Goal: Navigation & Orientation: Find specific page/section

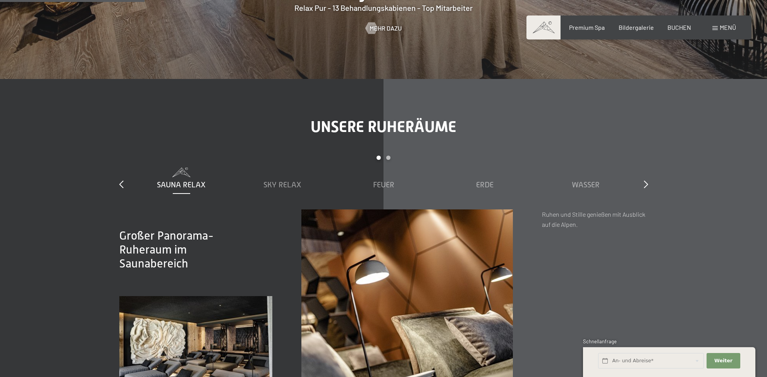
scroll to position [1063, 0]
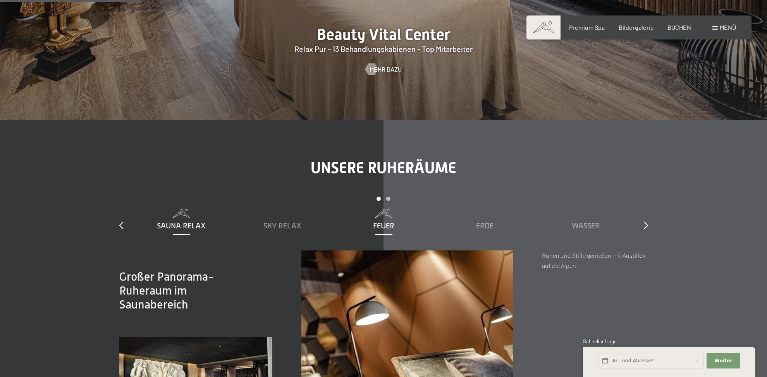
click at [387, 227] on span "Feuer" at bounding box center [383, 226] width 21 height 9
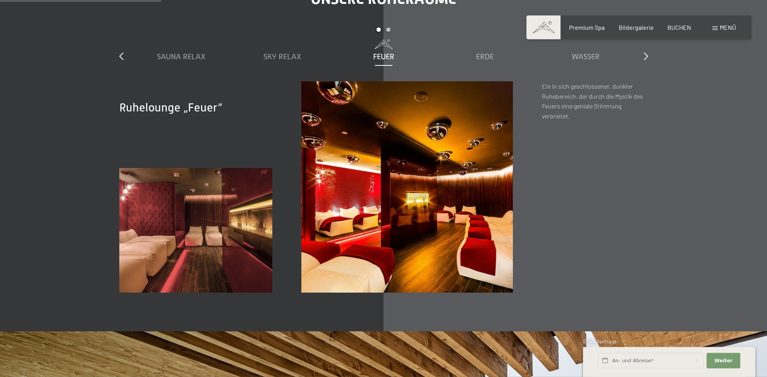
scroll to position [1227, 0]
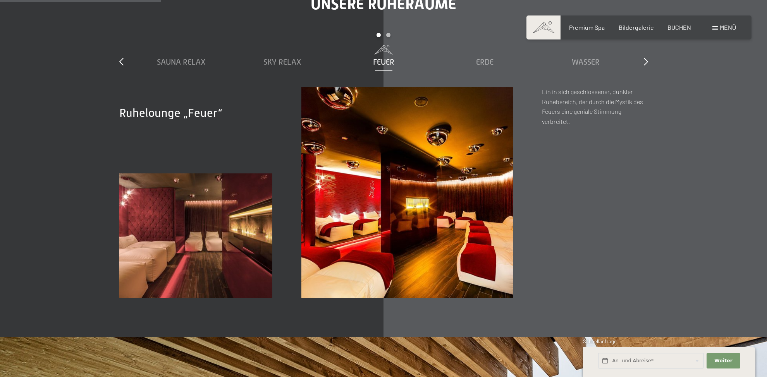
click at [473, 68] on div "Sauna Relax Sky Relax Feuer Erde Wasser Luft Wolke 7" at bounding box center [383, 66] width 505 height 42
click at [476, 65] on span "Erde" at bounding box center [484, 62] width 17 height 9
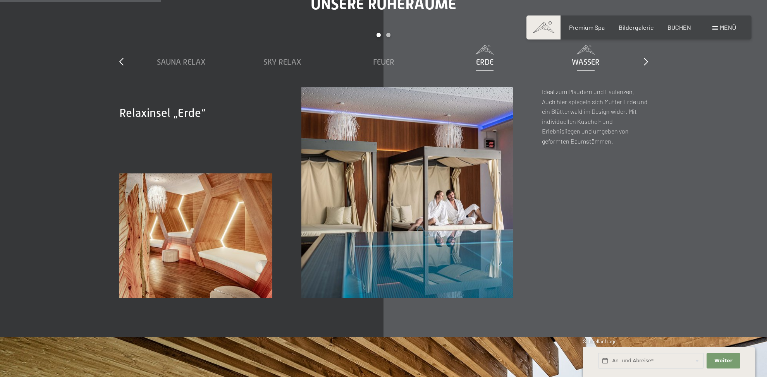
click at [566, 62] on div "Wasser" at bounding box center [585, 62] width 93 height 11
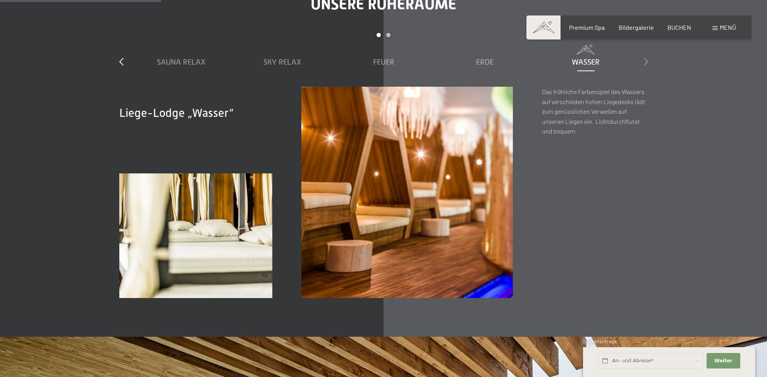
click at [645, 59] on icon at bounding box center [646, 62] width 4 height 8
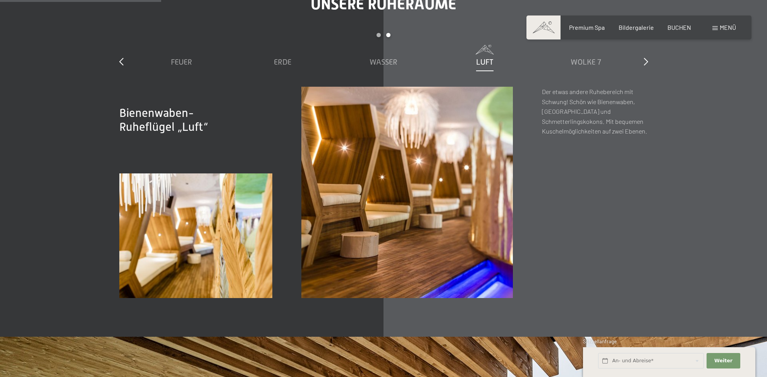
click at [490, 64] on span "Luft" at bounding box center [484, 62] width 17 height 9
click at [579, 66] on span "Wolke 7" at bounding box center [586, 62] width 31 height 9
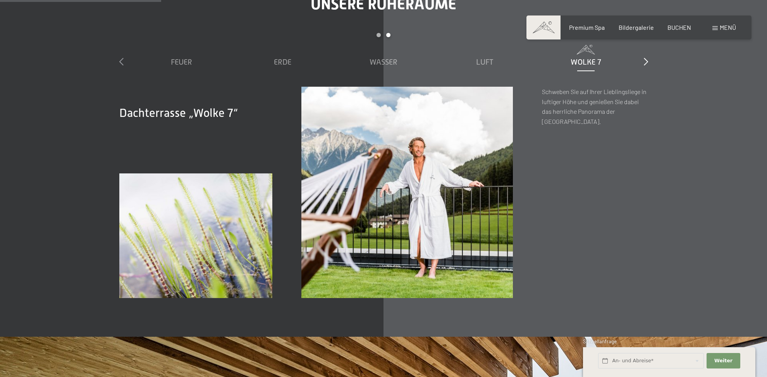
click at [122, 64] on icon at bounding box center [121, 62] width 4 height 8
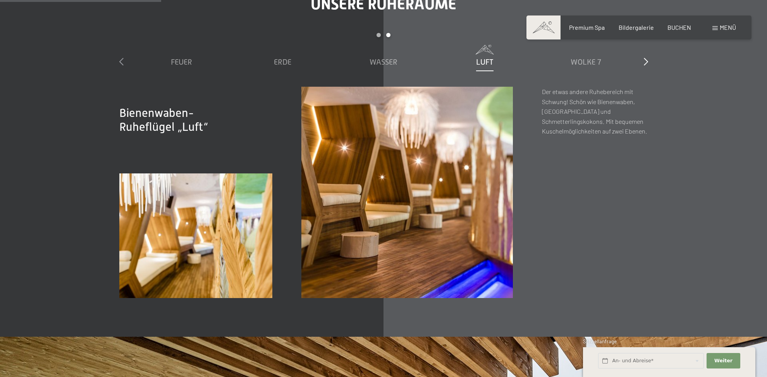
click at [122, 64] on icon at bounding box center [121, 62] width 4 height 8
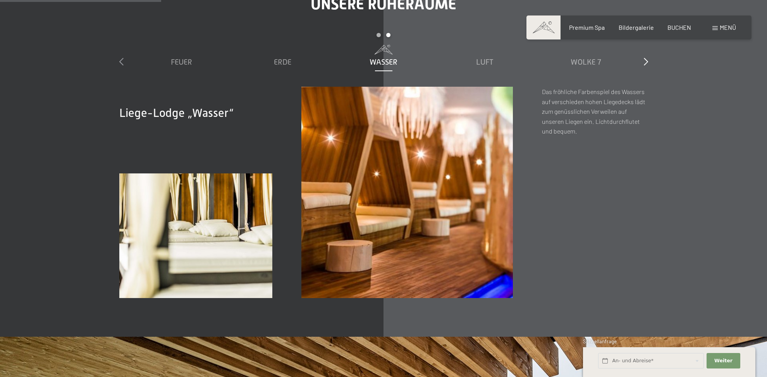
click at [122, 64] on icon at bounding box center [121, 62] width 4 height 8
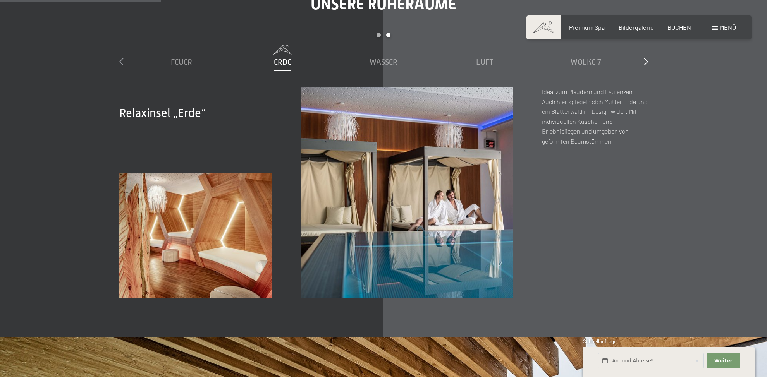
click at [122, 64] on icon at bounding box center [121, 62] width 4 height 8
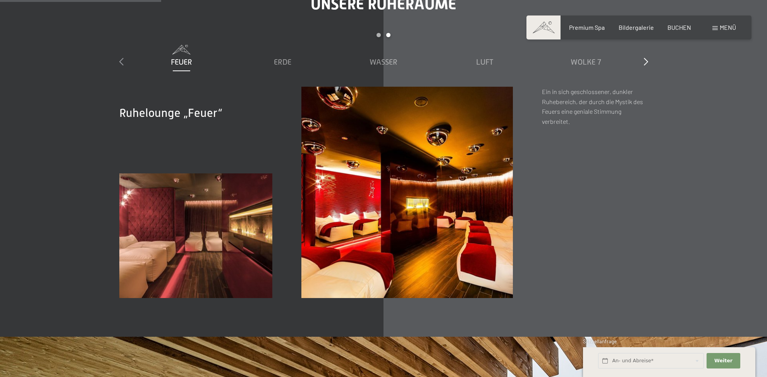
click at [122, 64] on icon at bounding box center [121, 62] width 4 height 8
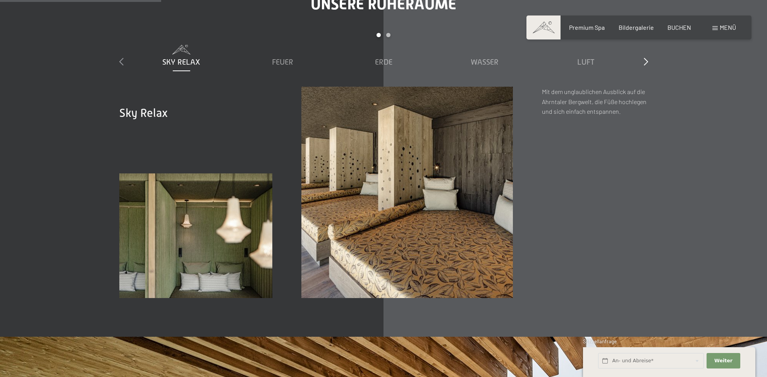
click at [122, 64] on icon at bounding box center [121, 62] width 4 height 8
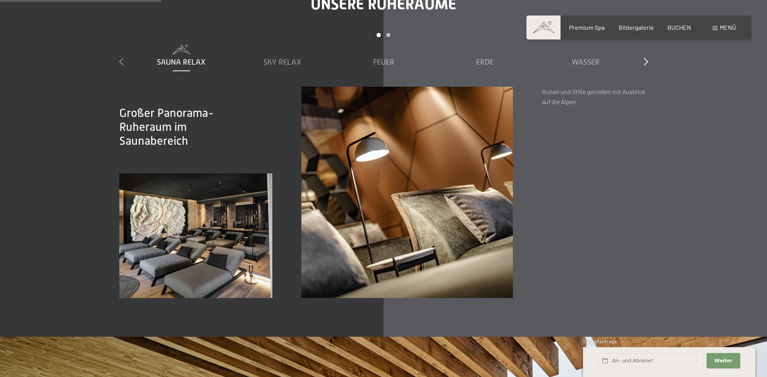
click at [122, 64] on icon at bounding box center [121, 62] width 4 height 8
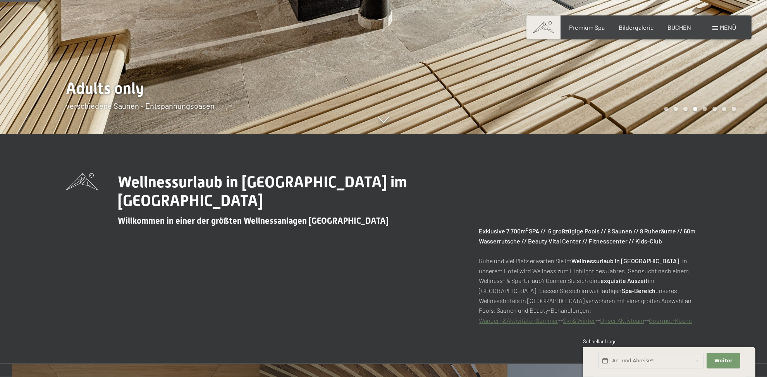
scroll to position [0, 0]
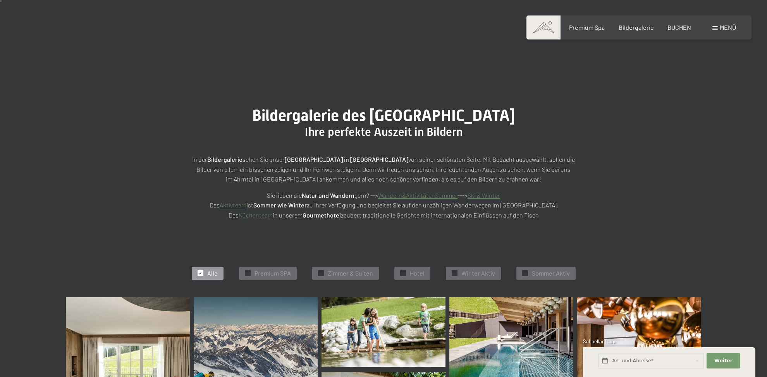
scroll to position [82, 0]
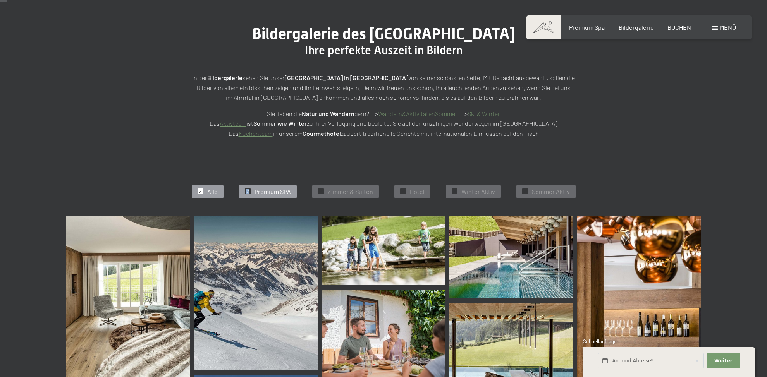
click at [247, 191] on div "✓" at bounding box center [248, 192] width 6 height 6
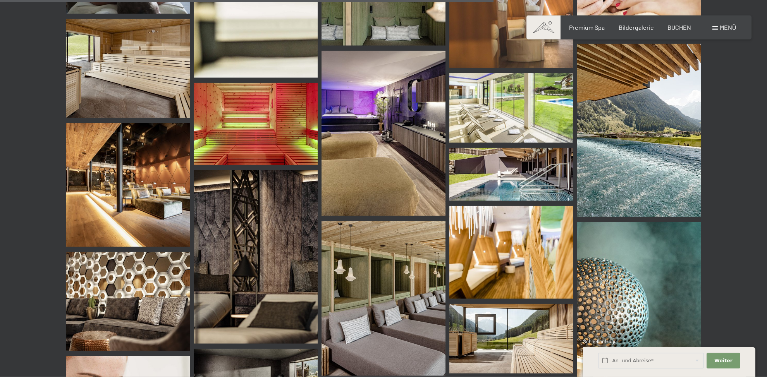
scroll to position [0, 0]
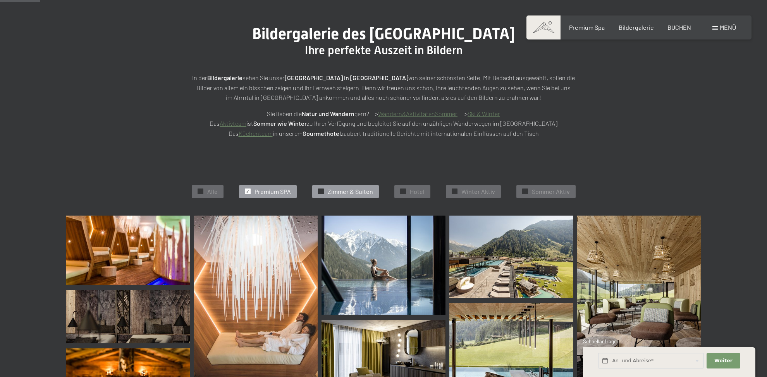
click at [354, 193] on span "Zimmer & Suiten" at bounding box center [350, 191] width 45 height 9
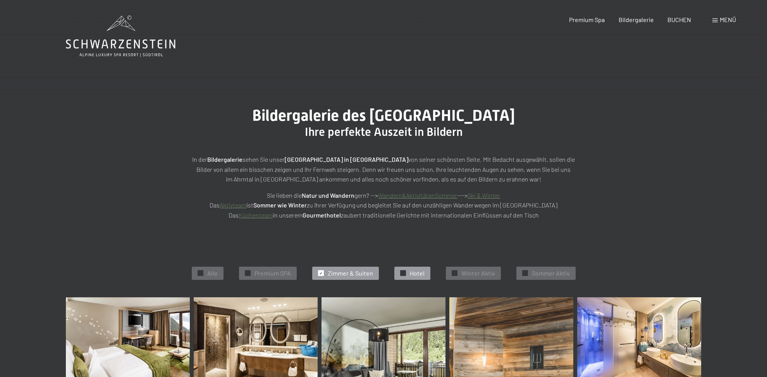
click at [413, 270] on span "Hotel" at bounding box center [417, 273] width 15 height 9
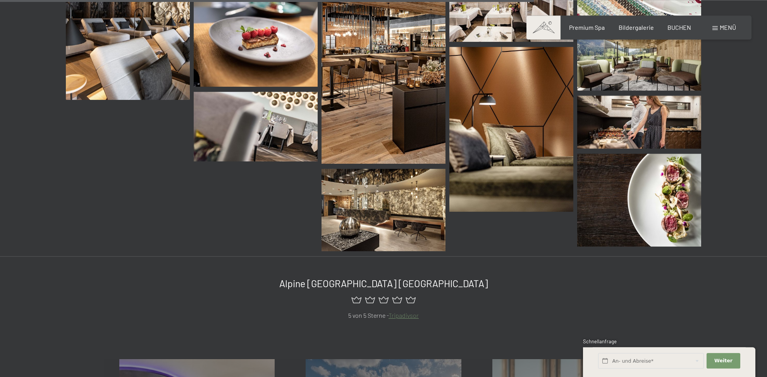
scroll to position [1176, 0]
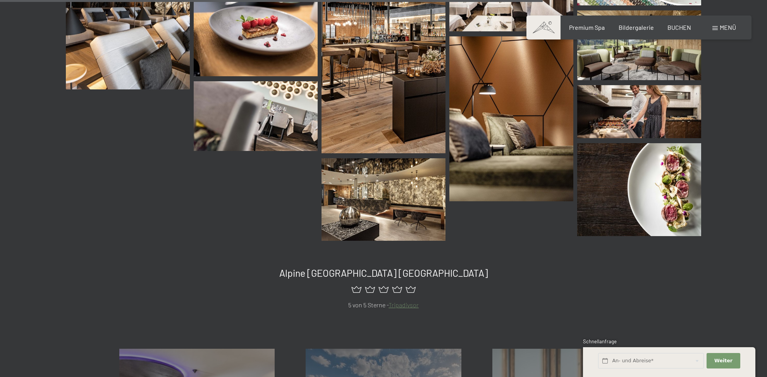
click at [391, 221] on img at bounding box center [383, 199] width 124 height 83
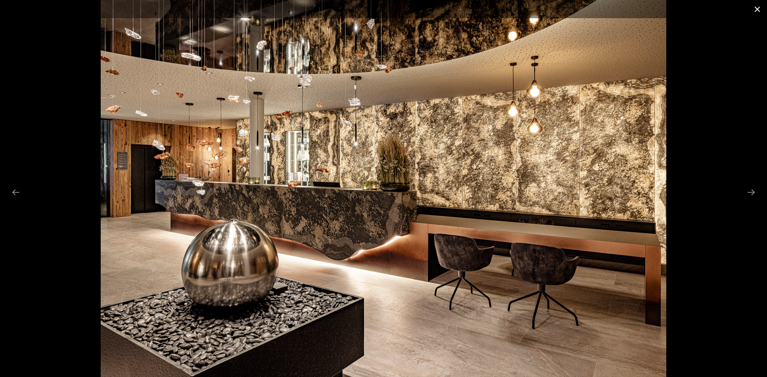
click at [758, 7] on button "Close gallery" at bounding box center [757, 9] width 19 height 18
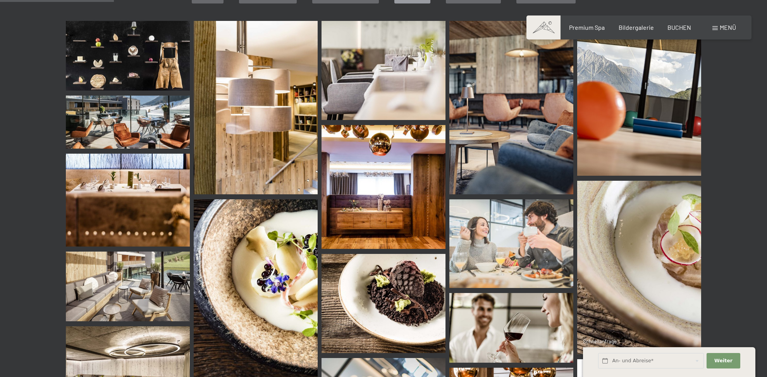
scroll to position [154, 0]
